Goal: Check status

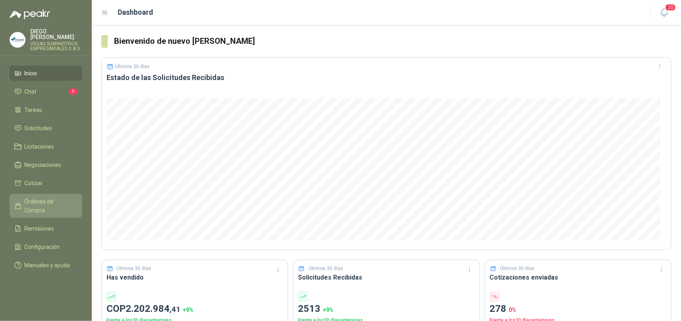
click at [50, 197] on span "Órdenes de Compra" at bounding box center [50, 206] width 50 height 18
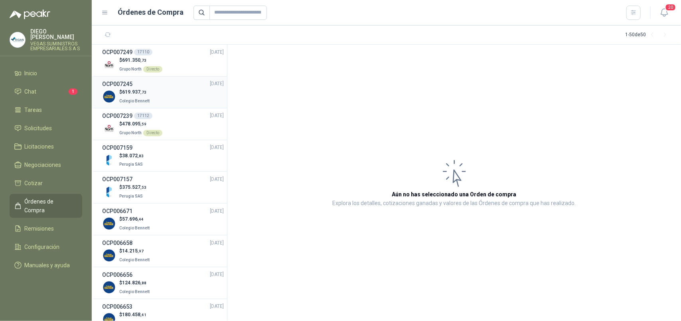
click at [146, 92] on p "$ 619.937 ,73" at bounding box center [135, 93] width 32 height 8
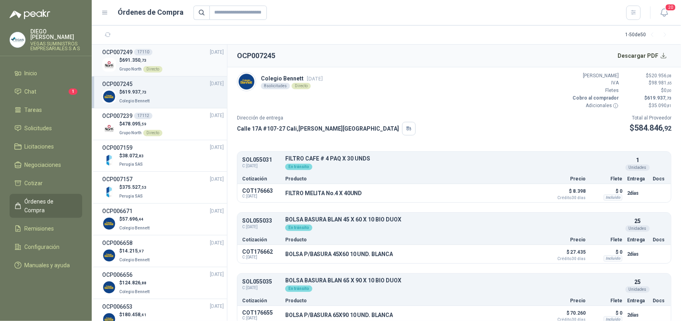
click at [128, 65] on p "Grupo North Directo" at bounding box center [140, 68] width 43 height 9
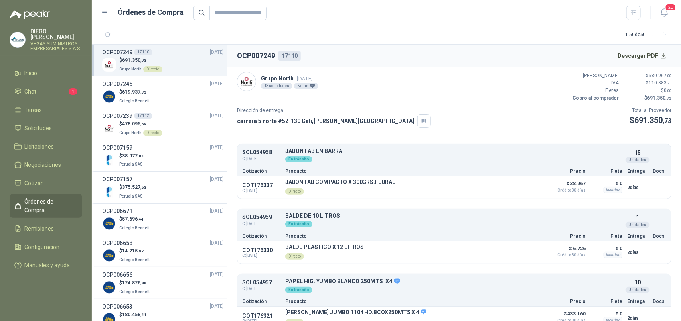
drag, startPoint x: 373, startPoint y: 37, endPoint x: 35, endPoint y: 195, distance: 372.6
click at [35, 197] on span "Órdenes de Compra" at bounding box center [50, 206] width 50 height 18
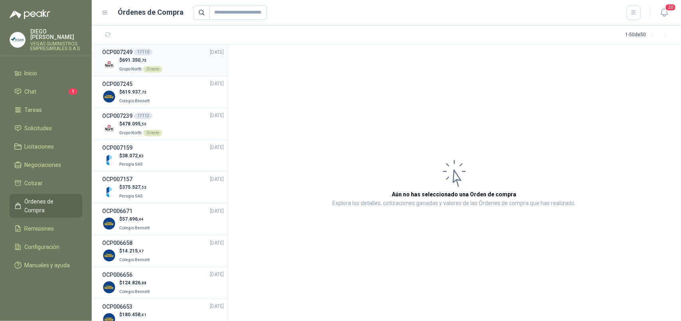
click at [151, 58] on p "$ 691.350 ,73" at bounding box center [140, 61] width 43 height 8
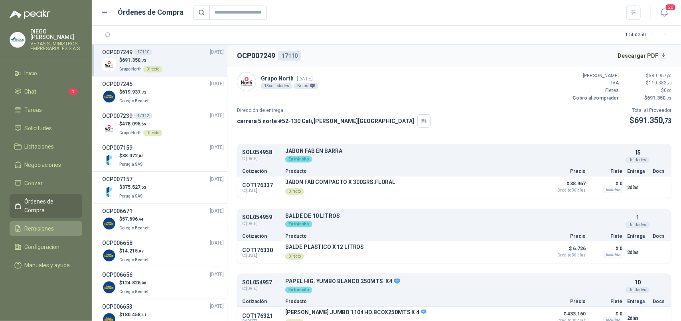
click at [44, 224] on span "Remisiones" at bounding box center [40, 228] width 30 height 9
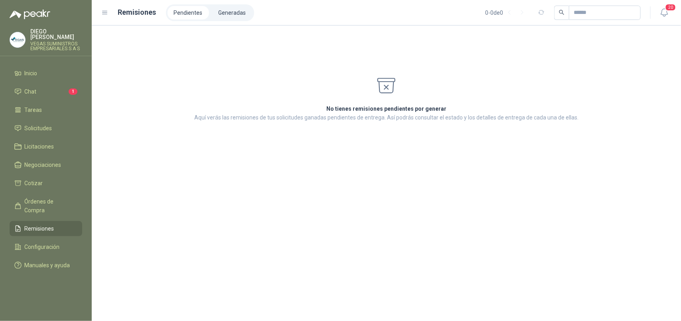
drag, startPoint x: 182, startPoint y: 12, endPoint x: 188, endPoint y: 9, distance: 6.6
click at [183, 11] on li "Pendientes" at bounding box center [187, 13] width 41 height 14
